Goal: Information Seeking & Learning: Learn about a topic

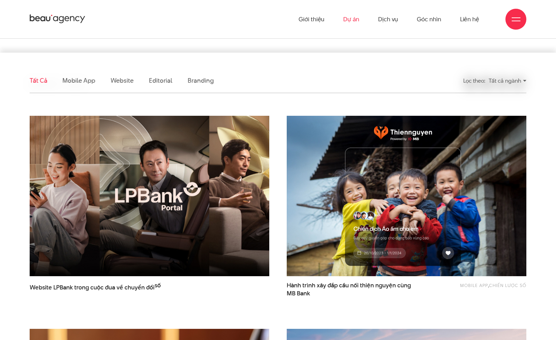
scroll to position [137, 0]
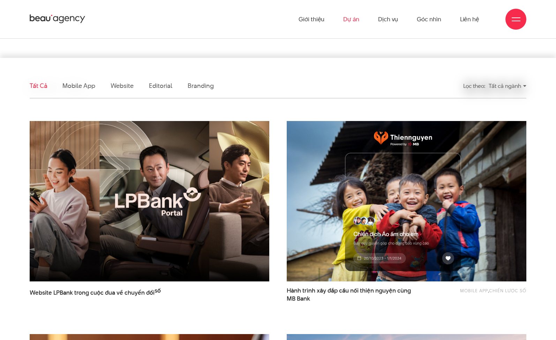
click at [195, 183] on img at bounding box center [150, 201] width 264 height 176
